Goal: Check status: Check status

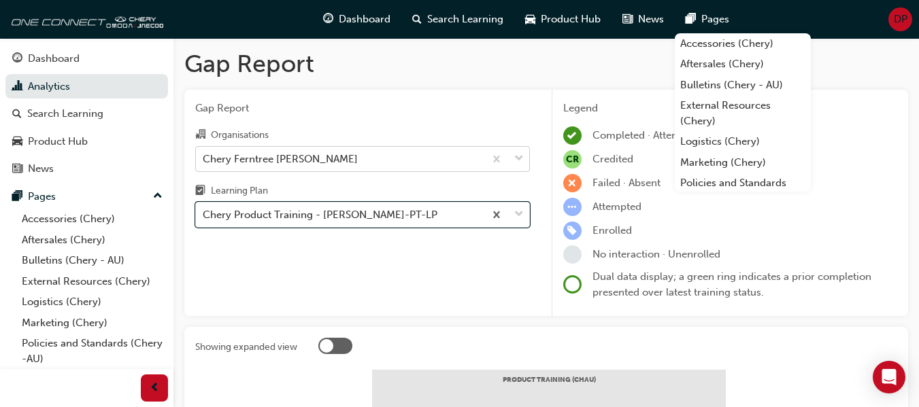
click at [354, 154] on div "Chery Ferntree [PERSON_NAME]" at bounding box center [340, 159] width 288 height 24
click at [204, 154] on input "Organisations Chery Ferntree [PERSON_NAME]" at bounding box center [203, 158] width 1 height 12
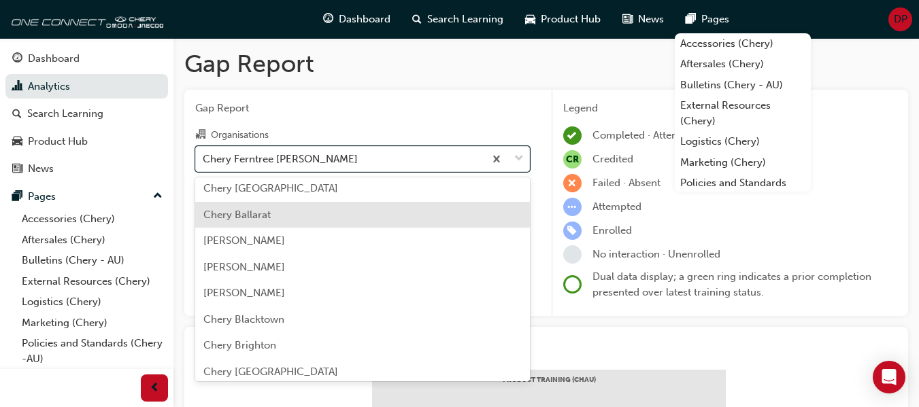
scroll to position [136, 0]
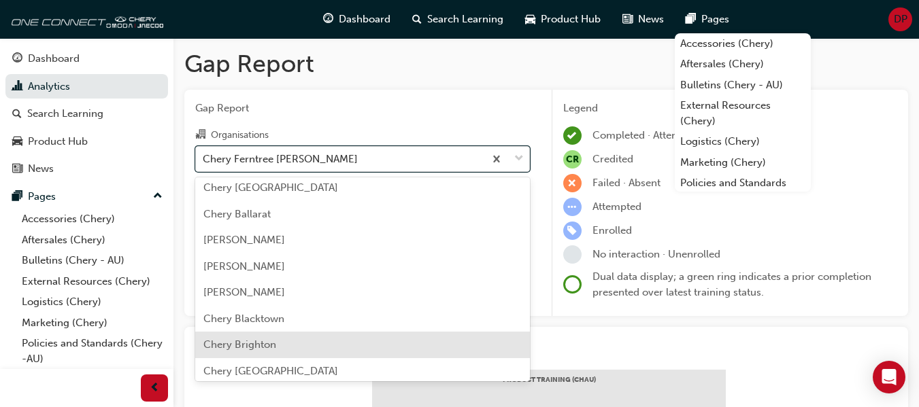
click at [322, 339] on div "Chery Brighton" at bounding box center [362, 345] width 335 height 27
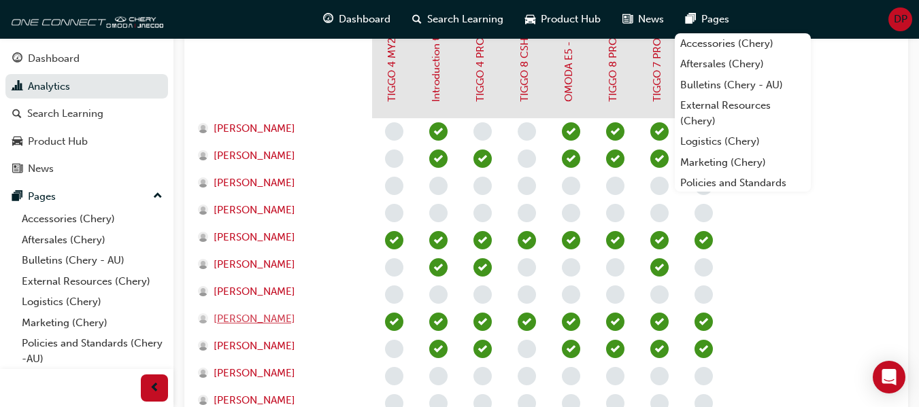
scroll to position [398, 0]
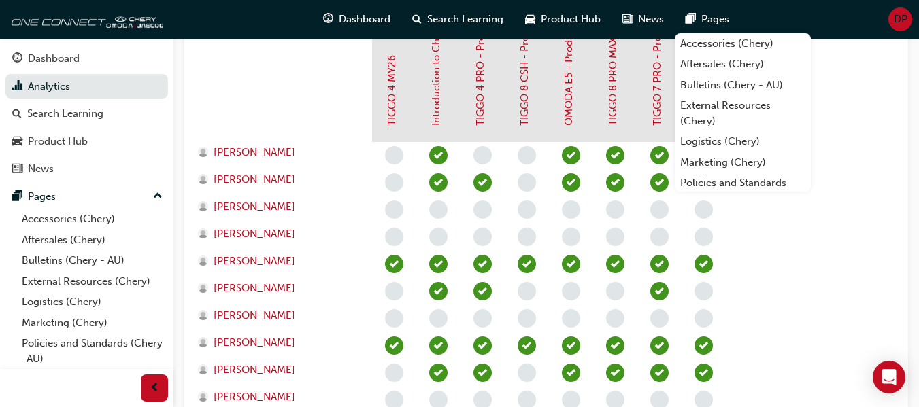
click at [291, 100] on div at bounding box center [283, 74] width 177 height 136
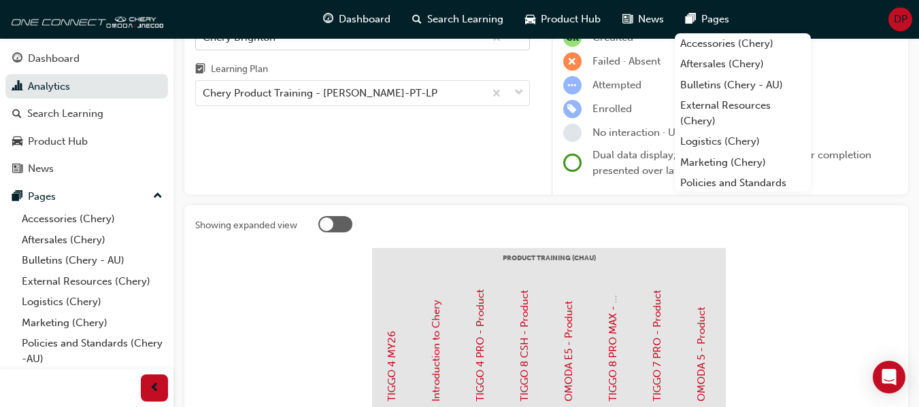
scroll to position [0, 0]
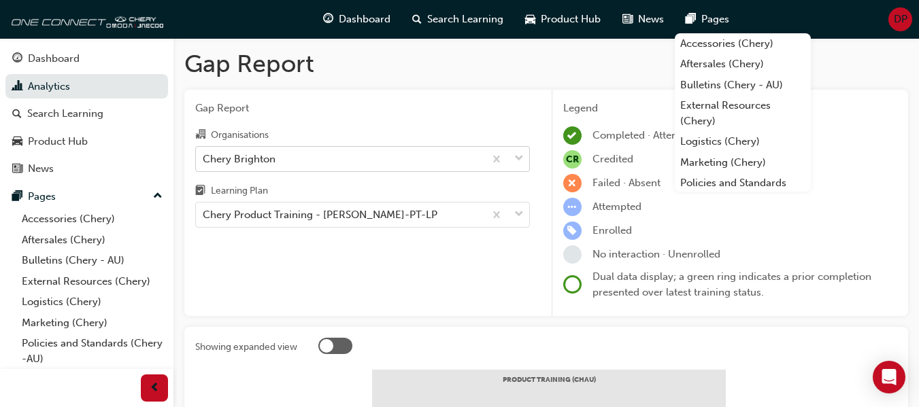
click at [306, 158] on div "Chery Brighton" at bounding box center [340, 159] width 288 height 24
click at [204, 158] on input "Organisations Chery Brighton" at bounding box center [203, 158] width 1 height 12
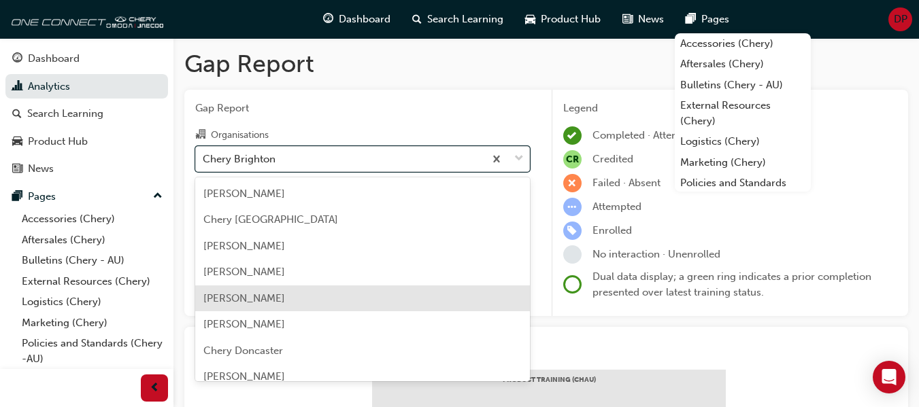
scroll to position [599, 0]
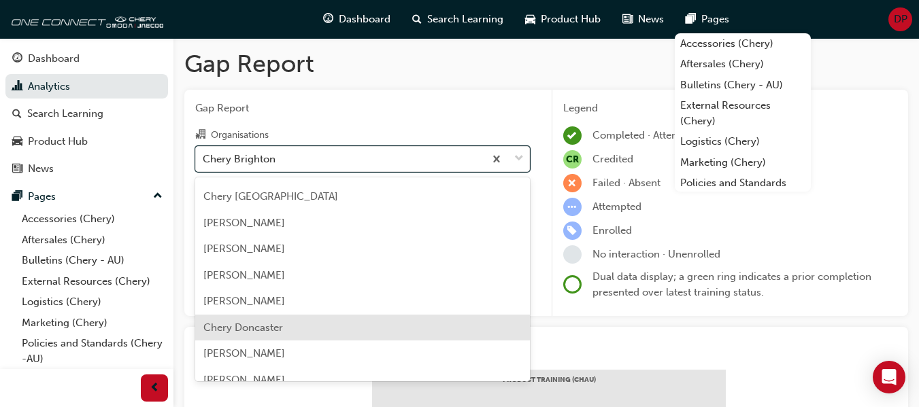
click at [336, 320] on div "Chery Doncaster" at bounding box center [362, 328] width 335 height 27
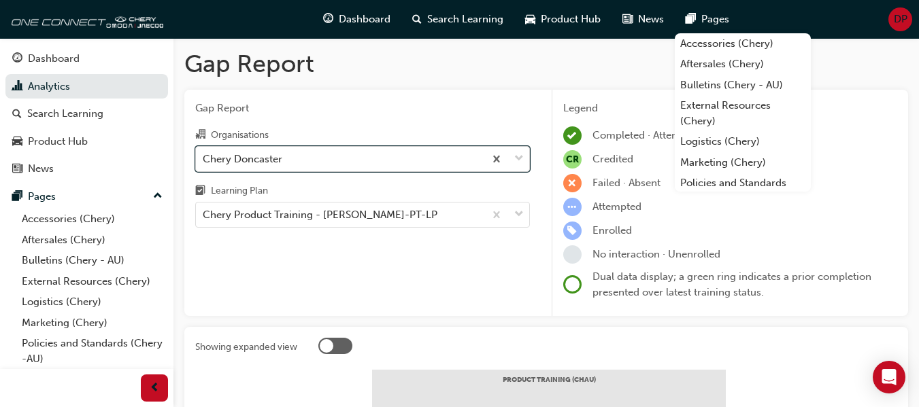
click at [258, 161] on div "Chery Doncaster" at bounding box center [243, 159] width 80 height 16
click at [204, 161] on input "Organisations option Chery Doncaster, selected. 0 results available. Select is …" at bounding box center [203, 158] width 1 height 12
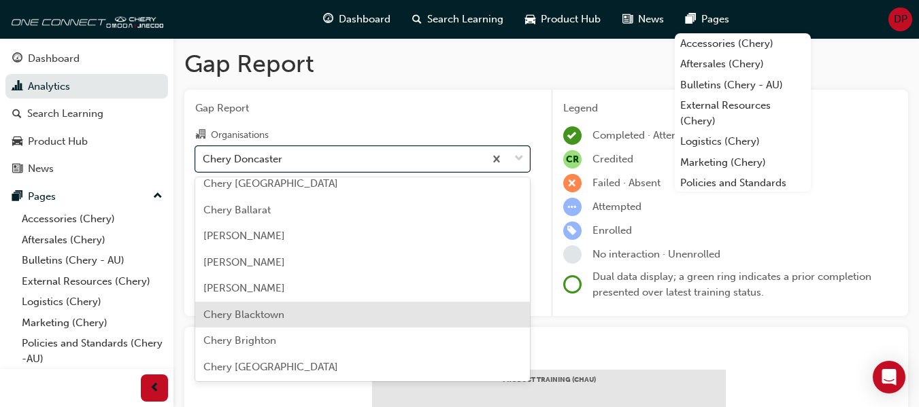
scroll to position [159, 0]
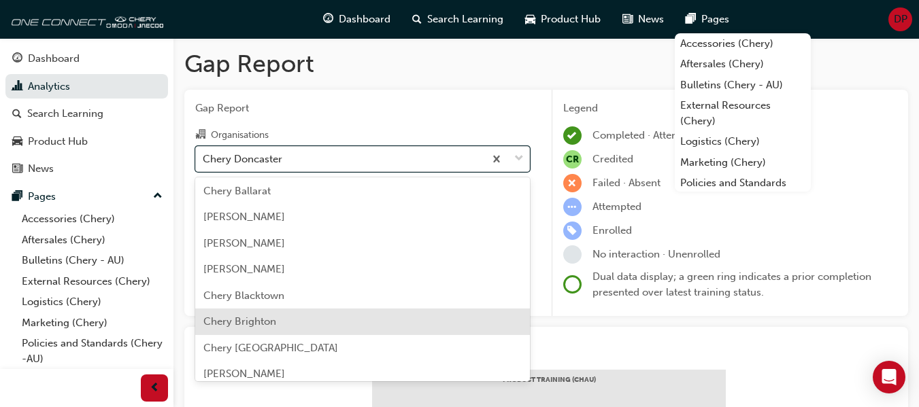
click at [326, 316] on div "Chery Brighton" at bounding box center [362, 322] width 335 height 27
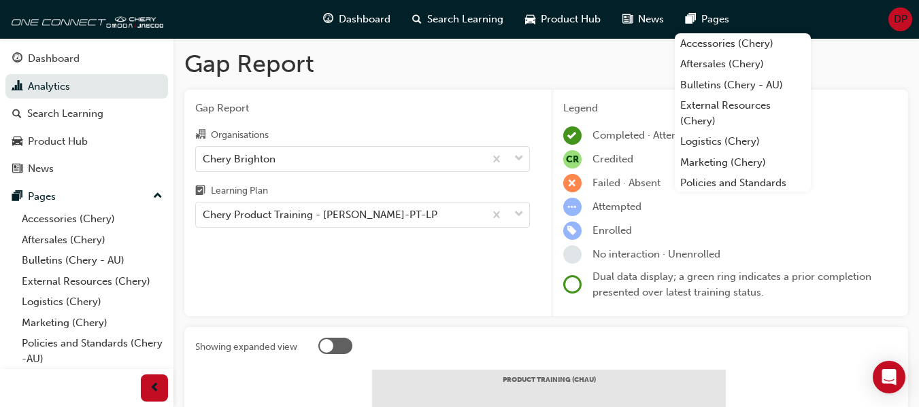
click at [371, 107] on span "Gap Report" at bounding box center [362, 109] width 335 height 16
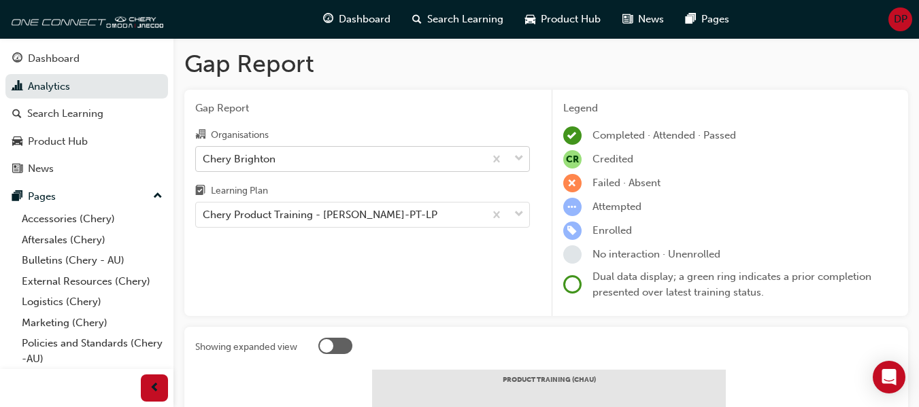
click at [316, 160] on div "Chery Brighton" at bounding box center [340, 159] width 288 height 24
click at [204, 160] on input "Organisations Chery Brighton" at bounding box center [203, 158] width 1 height 12
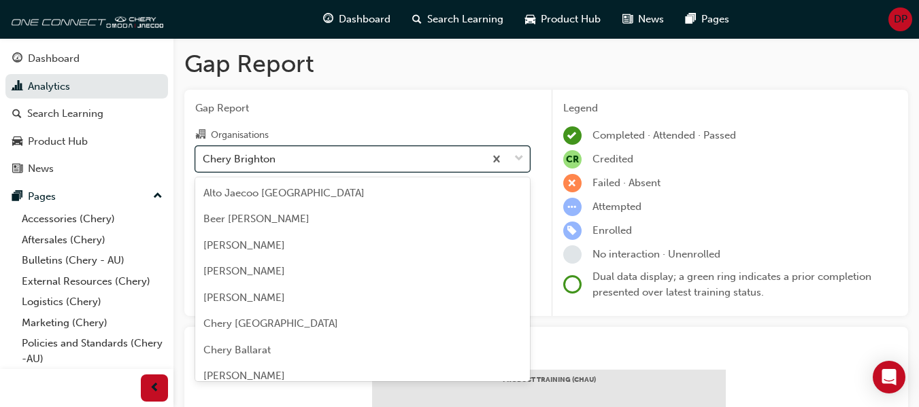
scroll to position [122, 0]
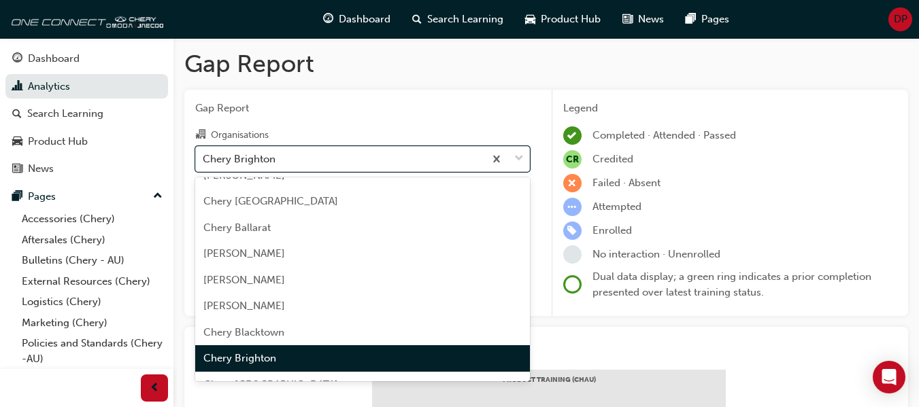
click at [297, 356] on div "Chery Brighton" at bounding box center [362, 359] width 335 height 27
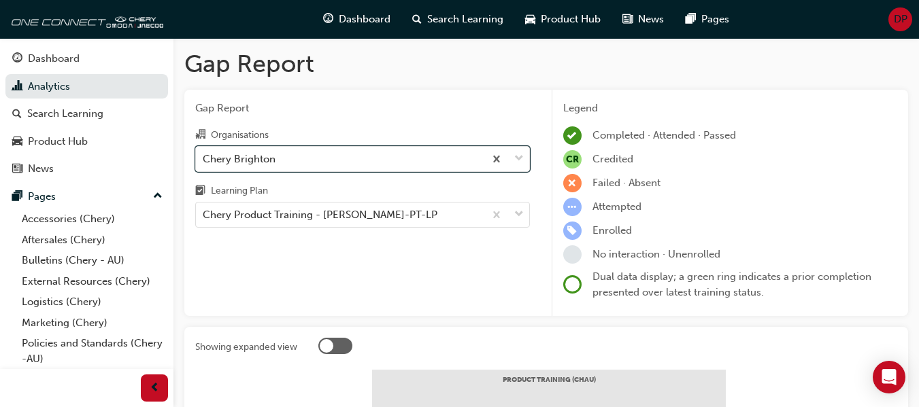
click at [314, 198] on div "Learning Plan" at bounding box center [362, 193] width 335 height 20
click at [204, 209] on input "Learning Plan Chery Product Training - [PERSON_NAME]-PT-LP" at bounding box center [203, 215] width 1 height 12
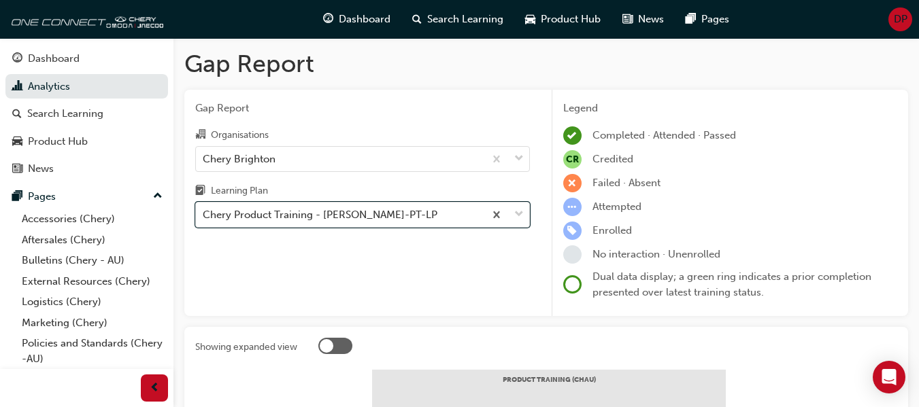
click at [315, 212] on div "Chery Product Training - [PERSON_NAME]-PT-LP" at bounding box center [362, 215] width 335 height 26
click at [204, 212] on input "Learning Plan option Chery Product Training - [PERSON_NAME]-PT-LP, selected. 0 …" at bounding box center [203, 215] width 1 height 12
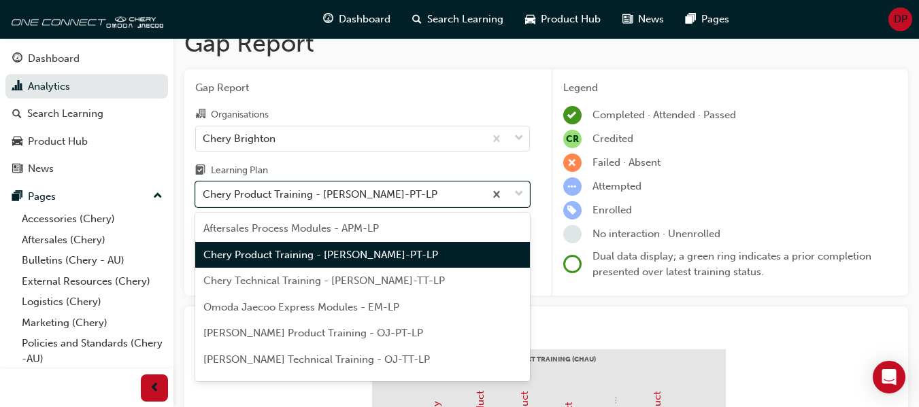
click at [309, 251] on span "Chery Product Training - [PERSON_NAME]-PT-LP" at bounding box center [320, 255] width 235 height 12
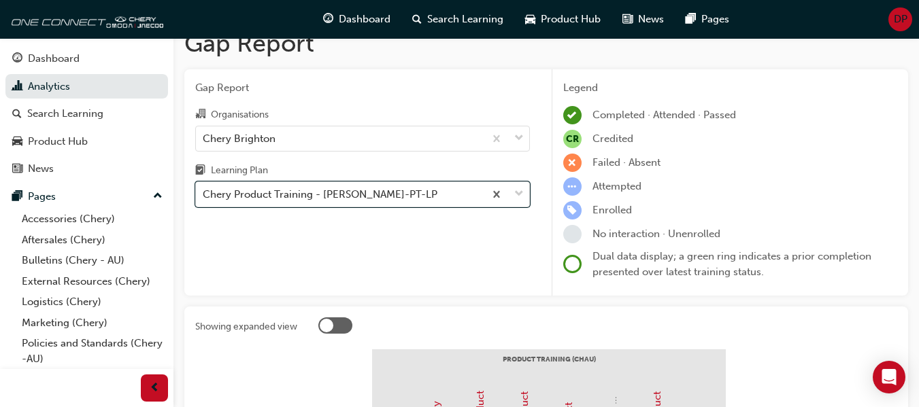
click at [325, 209] on div "Gap Report Organisations Chery [GEOGRAPHIC_DATA] Learning Plan option Chery Pro…" at bounding box center [362, 182] width 356 height 227
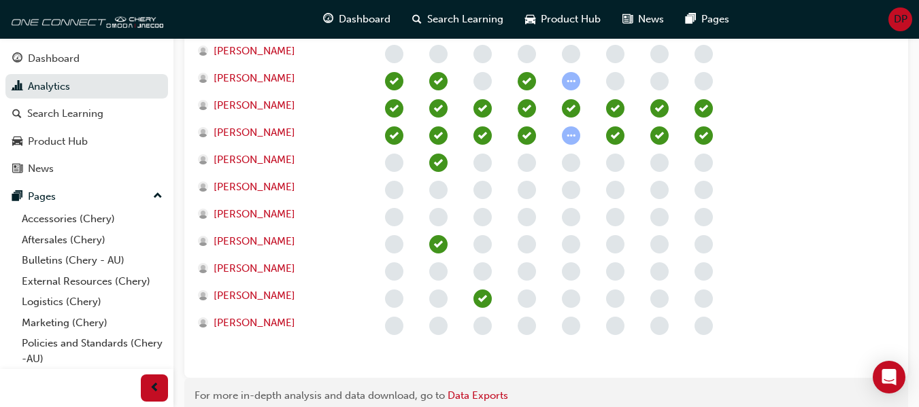
scroll to position [670, 0]
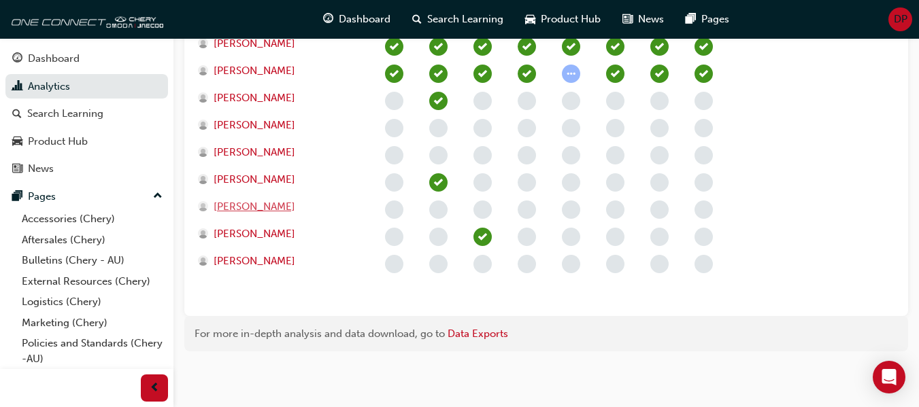
click at [265, 208] on span "[PERSON_NAME]" at bounding box center [255, 207] width 82 height 16
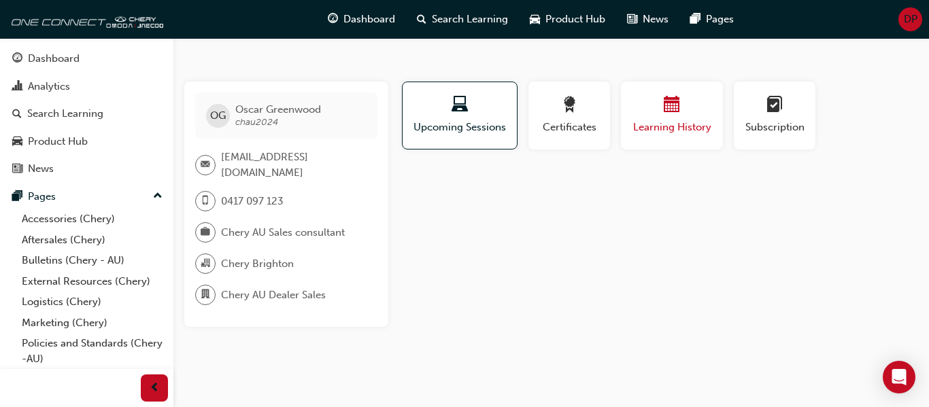
drag, startPoint x: 673, startPoint y: 104, endPoint x: 673, endPoint y: 112, distance: 8.2
click at [673, 104] on span "calendar-icon" at bounding box center [672, 106] width 16 height 18
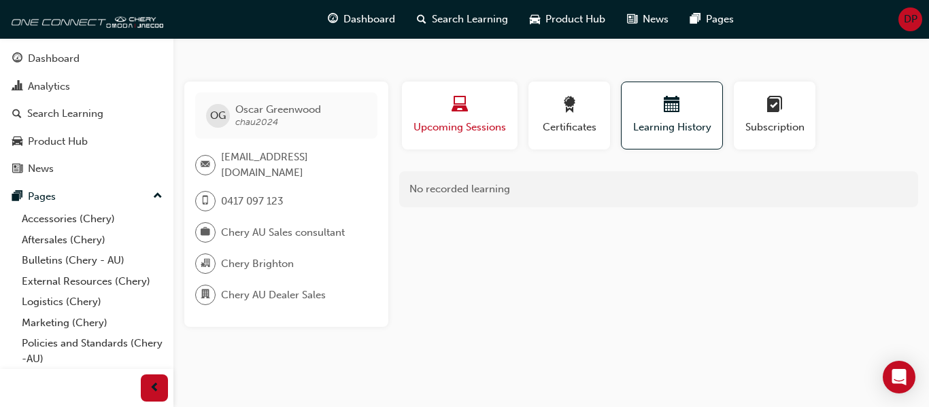
click at [462, 115] on div "Upcoming Sessions" at bounding box center [459, 116] width 95 height 39
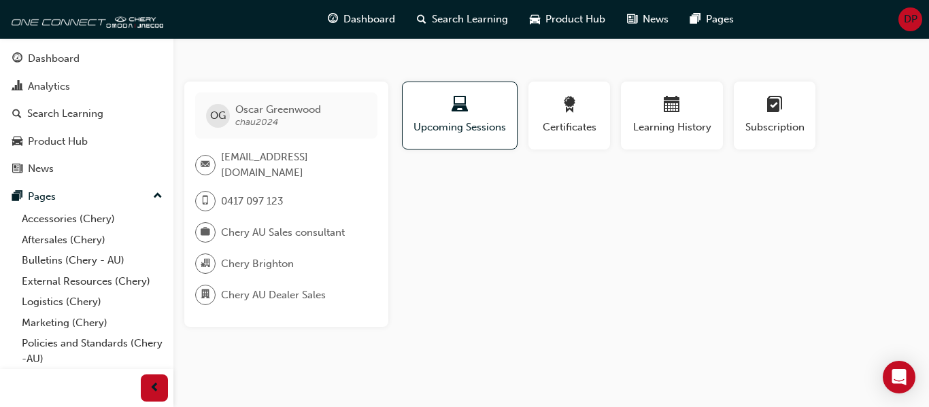
click at [563, 195] on div "Profile Upcoming Sessions Certificates Learning History Subscription OG [PERSON…" at bounding box center [658, 205] width 519 height 246
